Goal: Check status

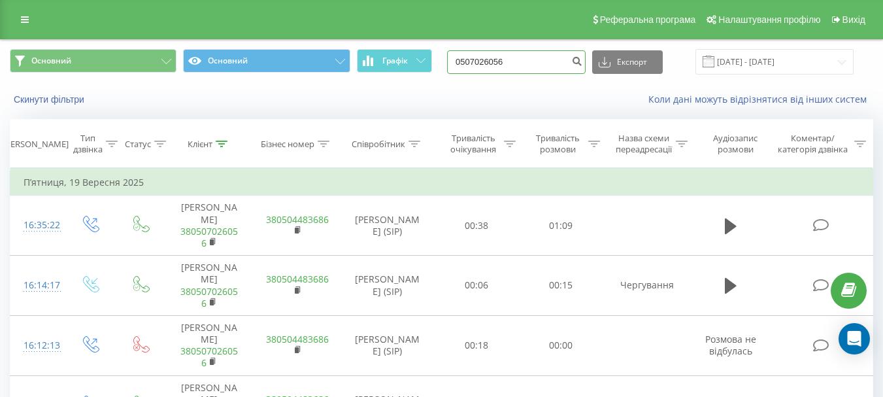
click at [539, 61] on input "0507026056" at bounding box center [516, 62] width 139 height 24
type input "0"
paste input "380504846969"
type input "380504846969"
click at [582, 61] on icon "submit" at bounding box center [576, 60] width 11 height 8
